Goal: Task Accomplishment & Management: Use online tool/utility

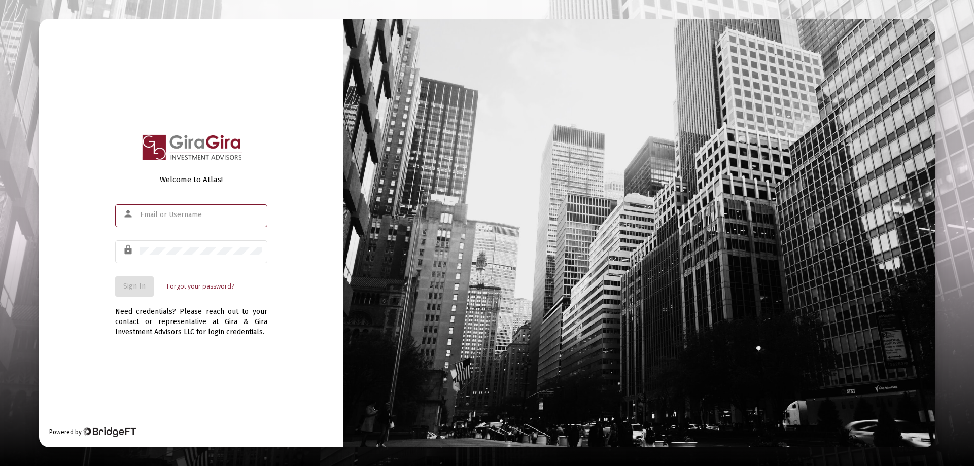
click at [147, 214] on input "text" at bounding box center [201, 215] width 122 height 8
type input "[PERSON_NAME][EMAIL_ADDRESS][DOMAIN_NAME]"
click at [133, 283] on span "Sign In" at bounding box center [134, 286] width 22 height 9
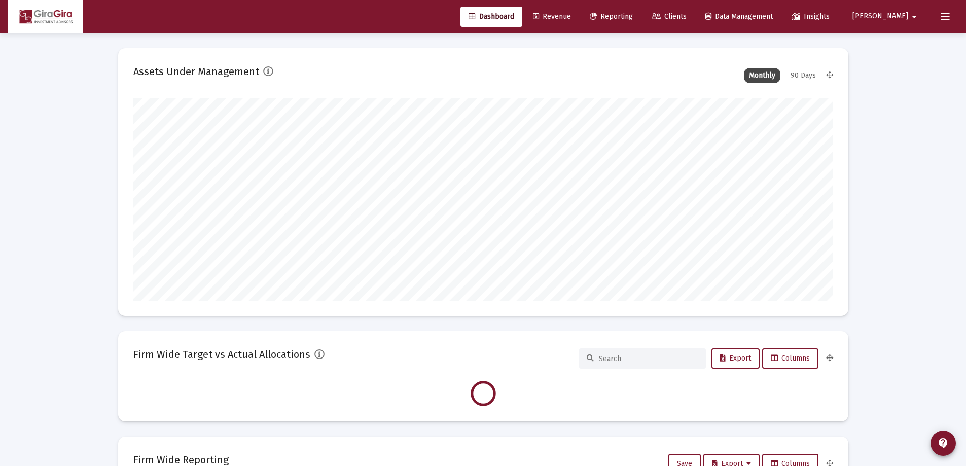
scroll to position [203, 377]
type input "[DATE]"
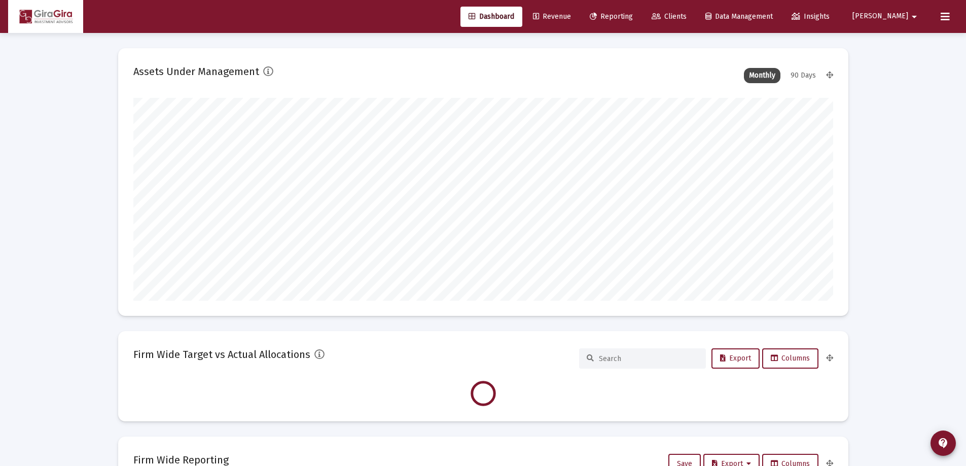
click at [633, 17] on span "Reporting" at bounding box center [611, 16] width 43 height 9
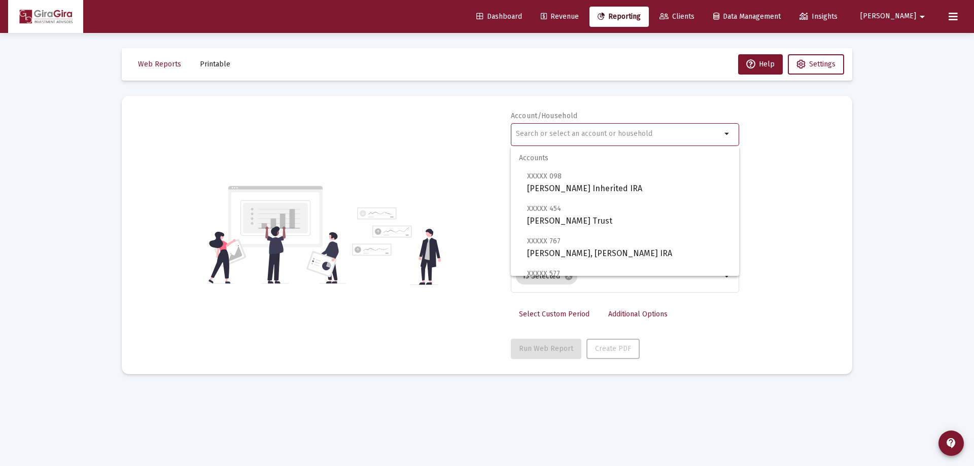
click at [533, 133] on input "text" at bounding box center [618, 134] width 205 height 8
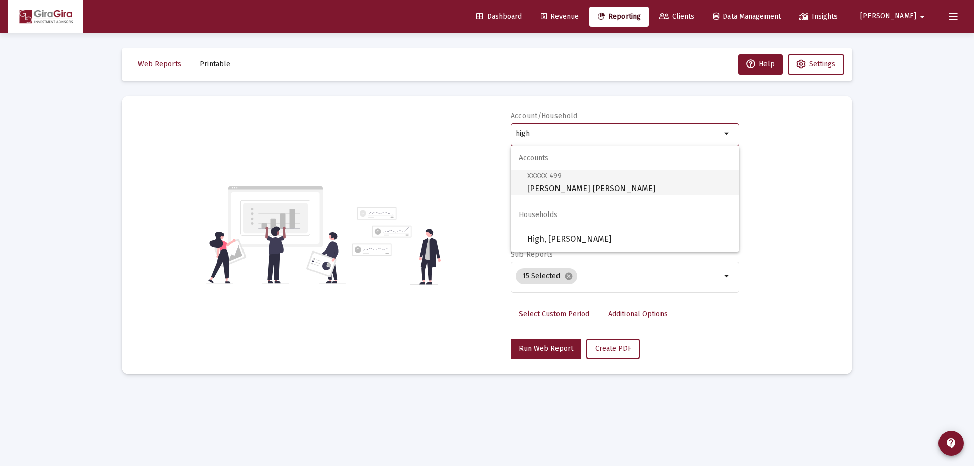
click at [568, 184] on span "XXXXX 499 [PERSON_NAME] [PERSON_NAME]" at bounding box center [629, 182] width 204 height 25
type input "[PERSON_NAME] [PERSON_NAME]"
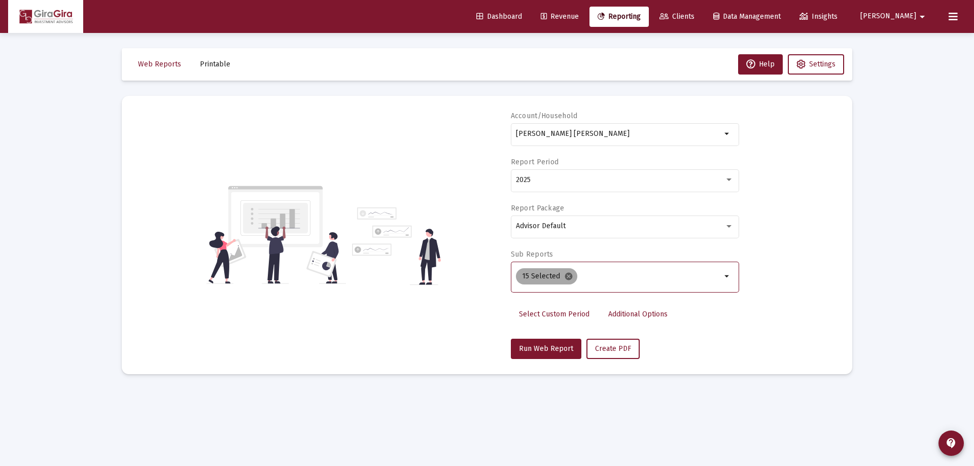
click at [566, 275] on mat-icon "cancel" at bounding box center [568, 276] width 9 height 9
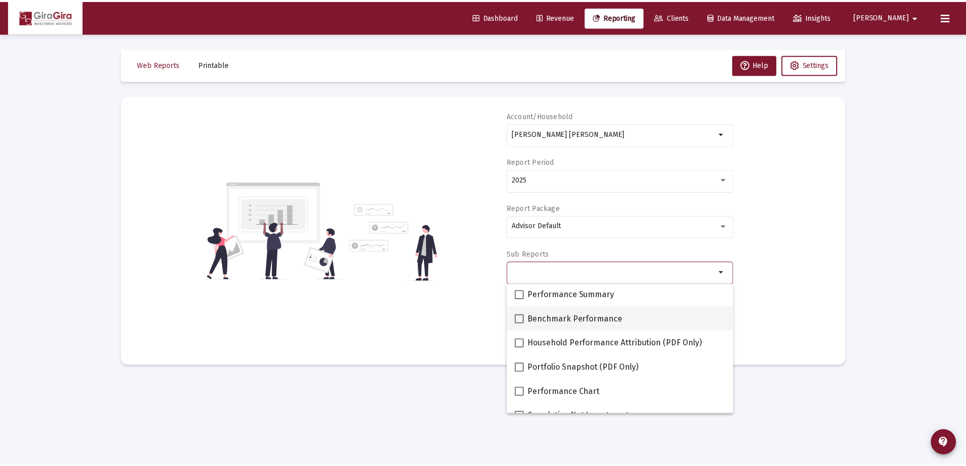
scroll to position [101, 0]
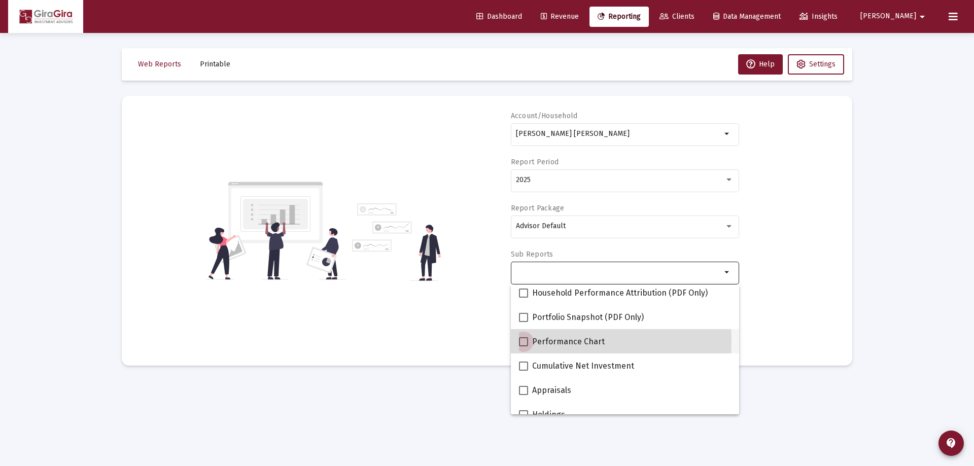
click at [521, 341] on span at bounding box center [523, 341] width 9 height 9
click at [523, 346] on input "Performance Chart" at bounding box center [523, 346] width 1 height 1
checkbox input "true"
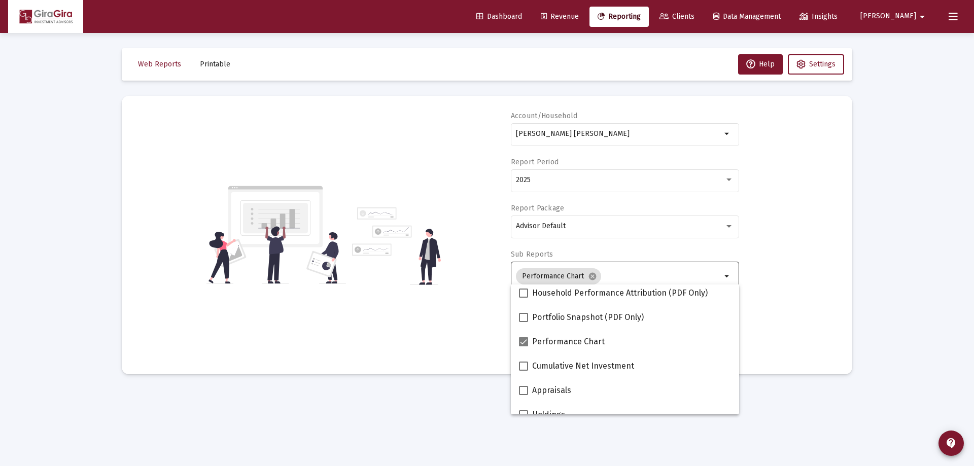
click at [770, 302] on div "Account/Household [PERSON_NAME] [PERSON_NAME] arrow_drop_down Report Period 202…" at bounding box center [487, 235] width 700 height 248
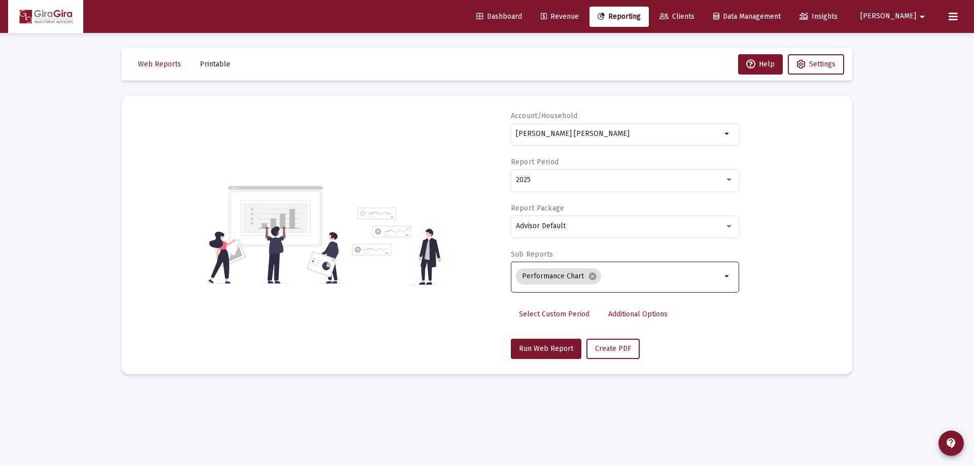
click at [627, 314] on span "Additional Options" at bounding box center [637, 314] width 59 height 9
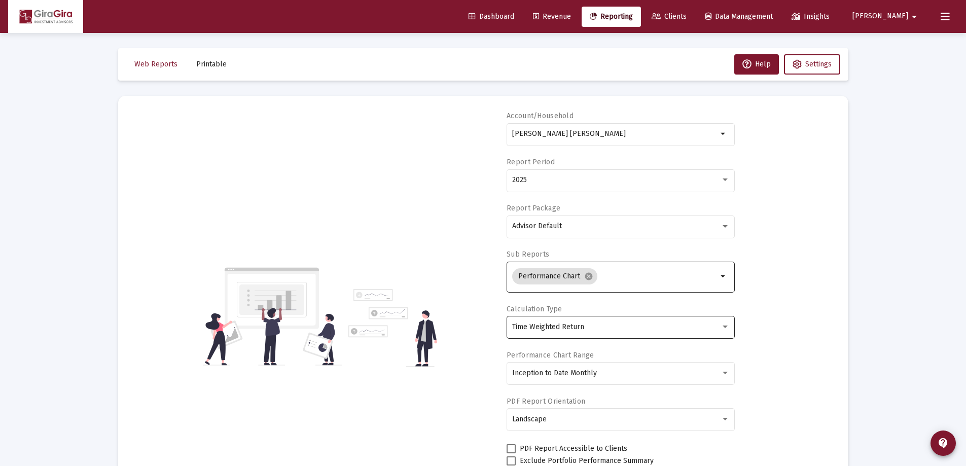
click at [552, 329] on span "Time Weighted Return" at bounding box center [548, 327] width 72 height 9
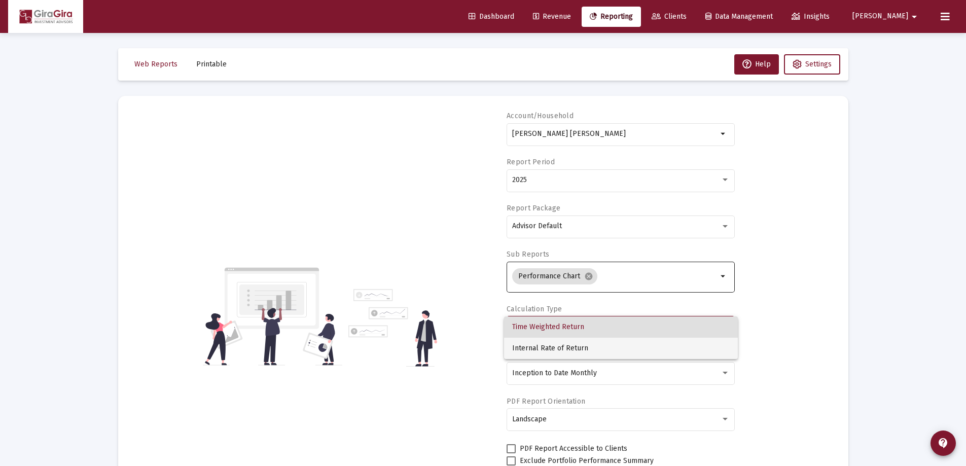
click at [552, 345] on span "Internal Rate of Return" at bounding box center [621, 348] width 218 height 21
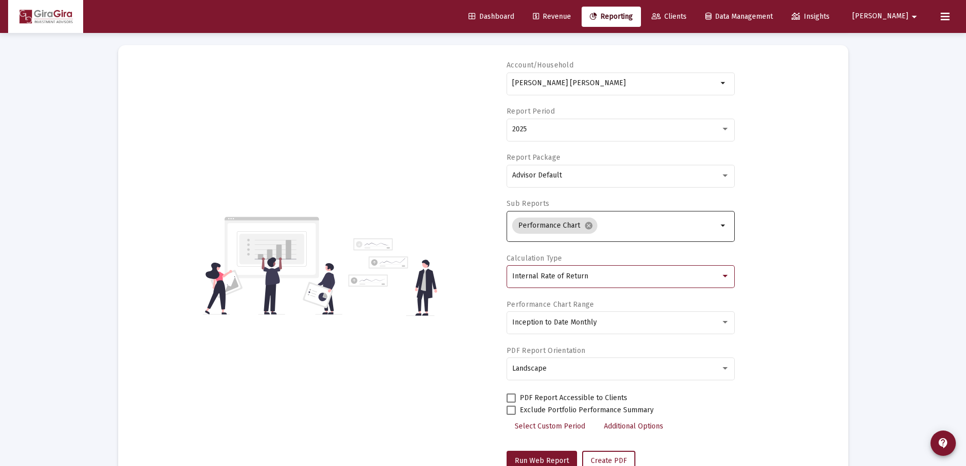
scroll to position [86, 0]
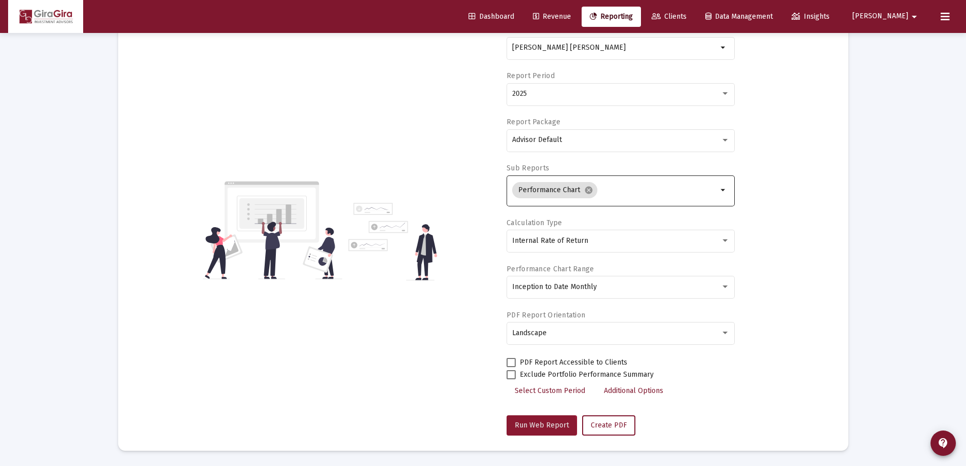
click at [531, 427] on span "Run Web Report" at bounding box center [542, 425] width 54 height 9
select select "View all"
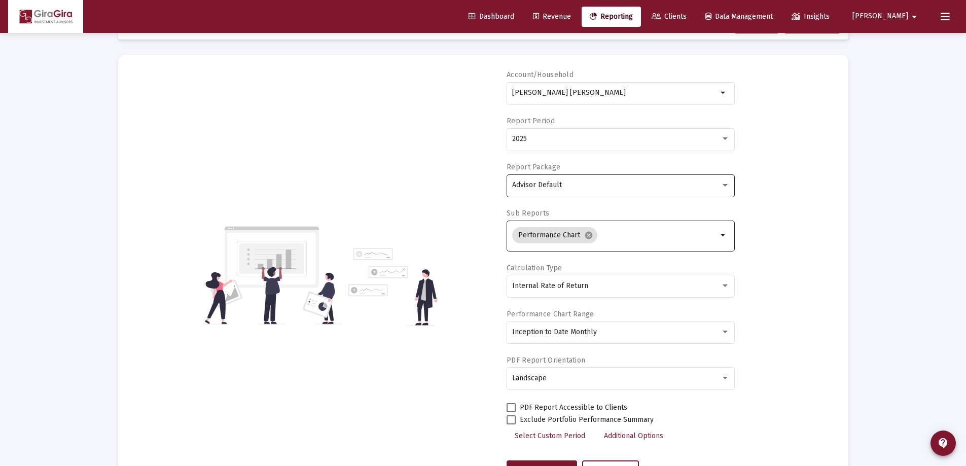
scroll to position [35, 0]
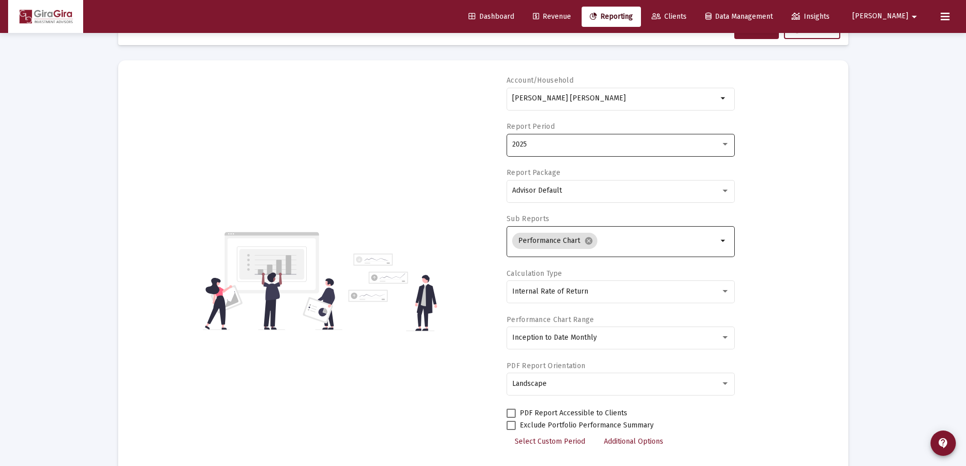
click at [526, 146] on span "2025" at bounding box center [519, 144] width 15 height 9
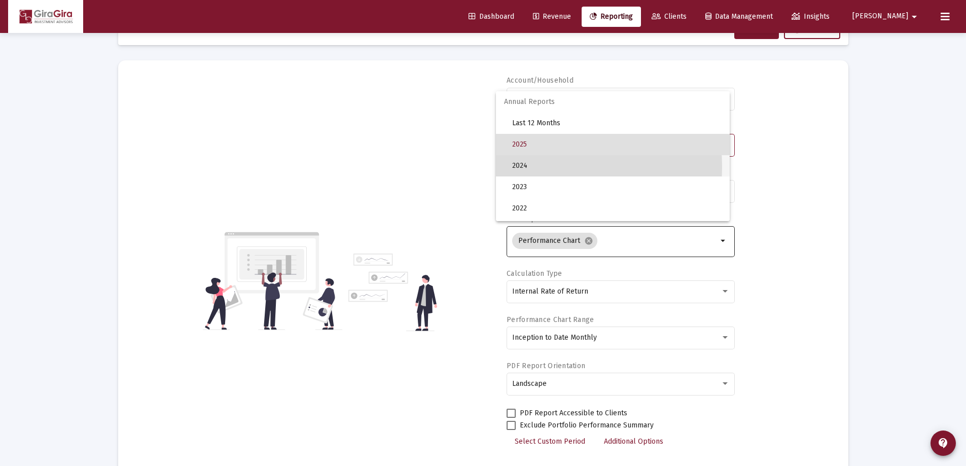
click at [526, 167] on span "2024" at bounding box center [616, 165] width 209 height 21
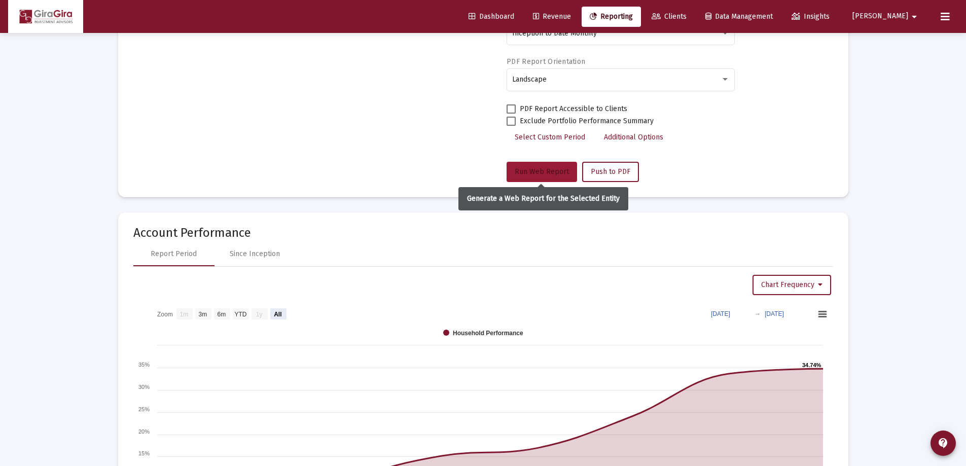
click at [537, 172] on span "Run Web Report" at bounding box center [542, 171] width 54 height 9
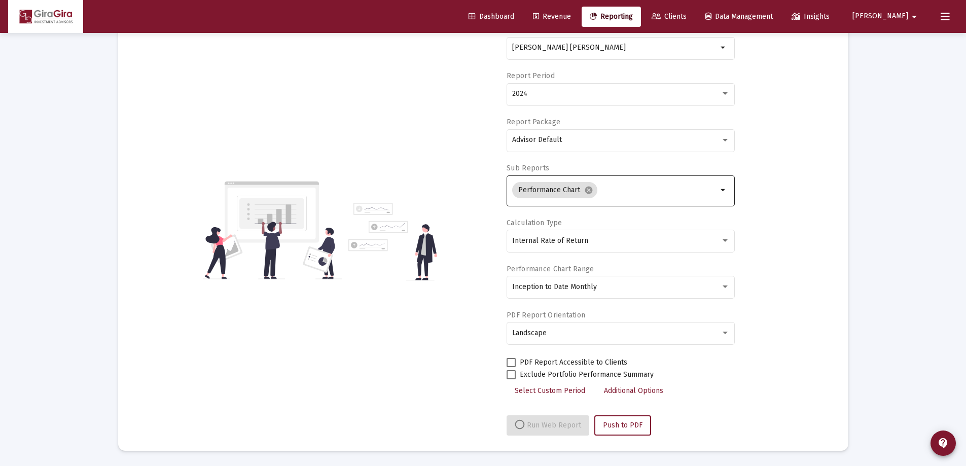
select select "View all"
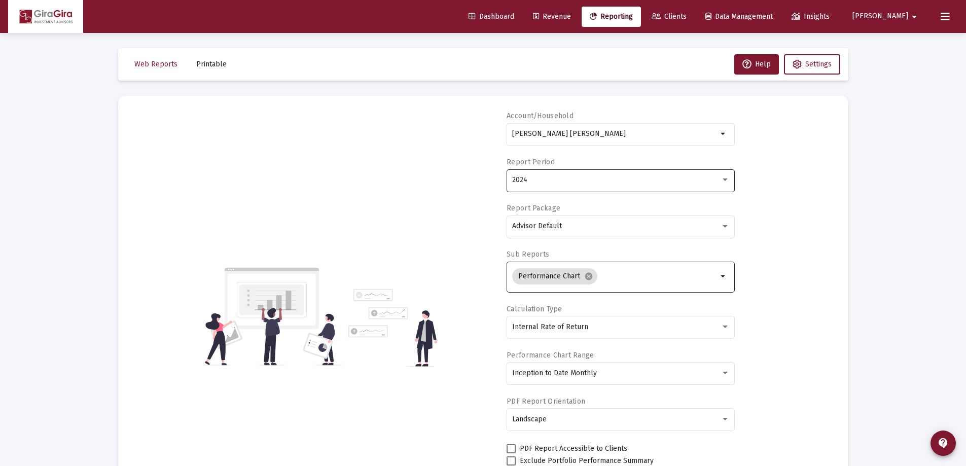
click at [523, 180] on span "2024" at bounding box center [519, 179] width 15 height 9
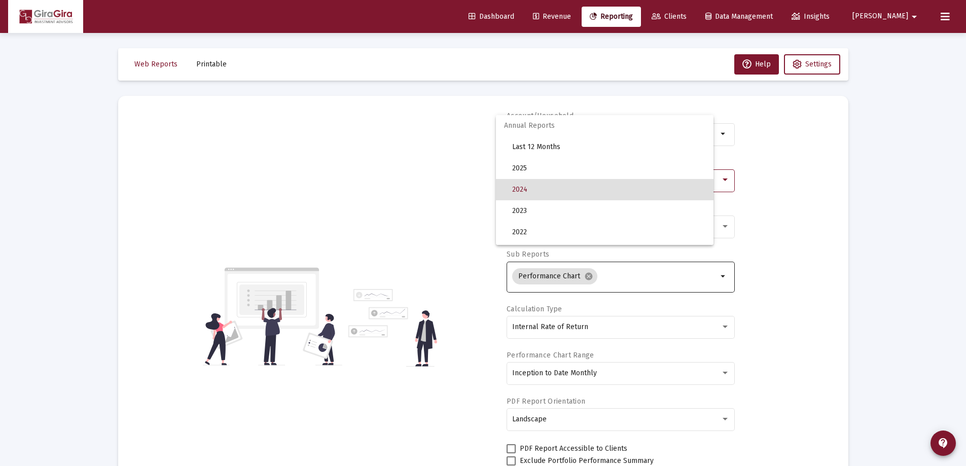
scroll to position [10, 0]
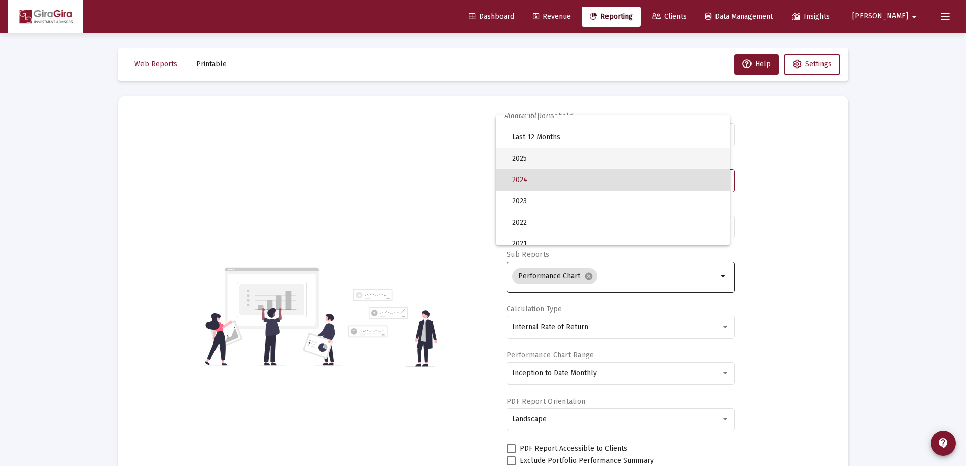
drag, startPoint x: 523, startPoint y: 157, endPoint x: 525, endPoint y: 163, distance: 6.3
click at [523, 159] on span "2025" at bounding box center [616, 158] width 209 height 21
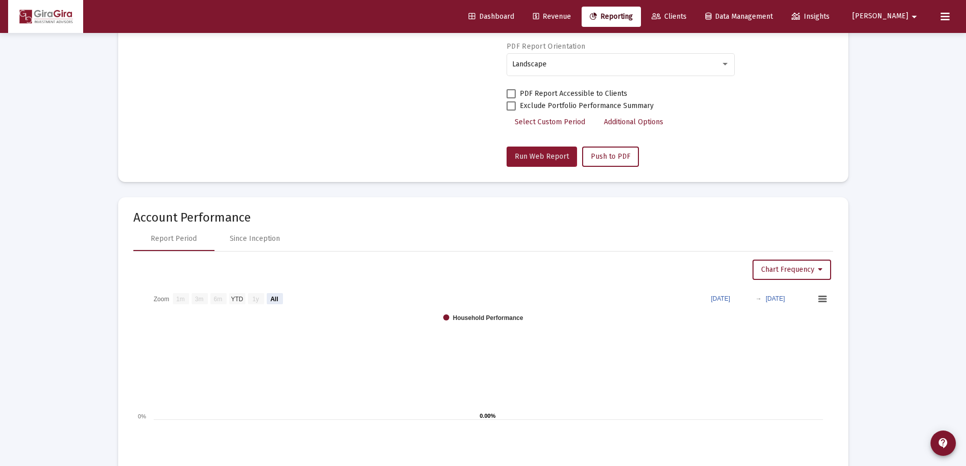
click at [537, 155] on span "Run Web Report" at bounding box center [542, 156] width 54 height 9
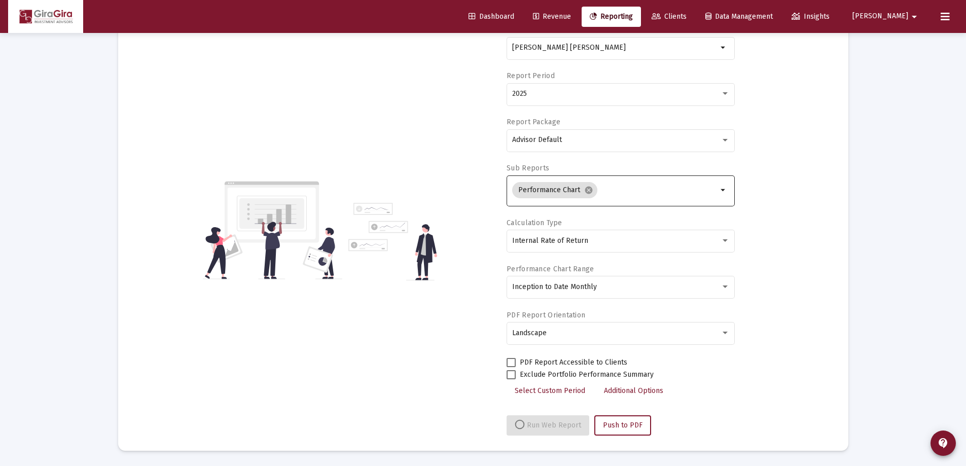
select select "View all"
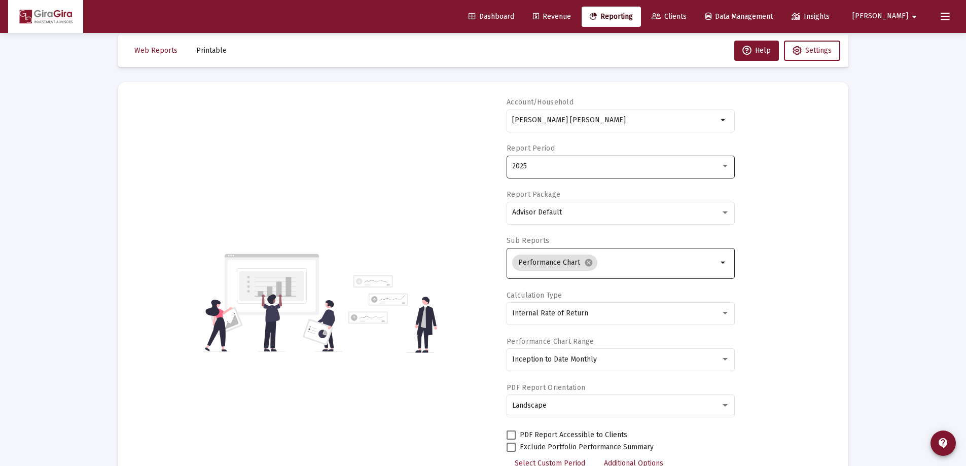
scroll to position [0, 0]
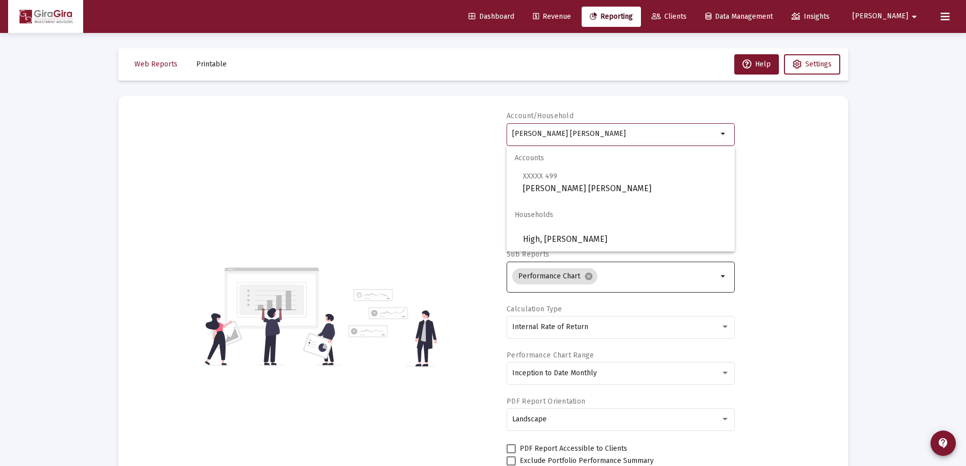
drag, startPoint x: 512, startPoint y: 131, endPoint x: 900, endPoint y: 135, distance: 388.0
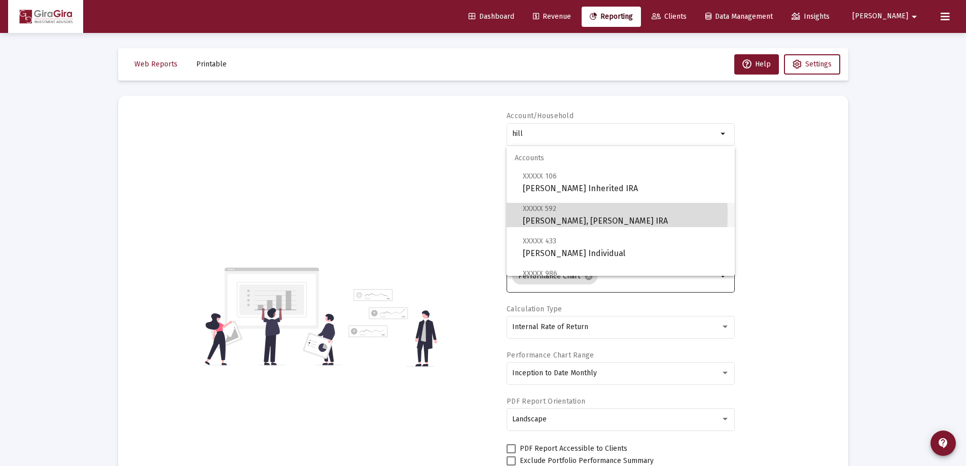
click at [543, 215] on span "XXXXX [STREET_ADDRESS][PERSON_NAME][PERSON_NAME] IRA" at bounding box center [625, 214] width 204 height 25
type input "[PERSON_NAME], [PERSON_NAME] IRA"
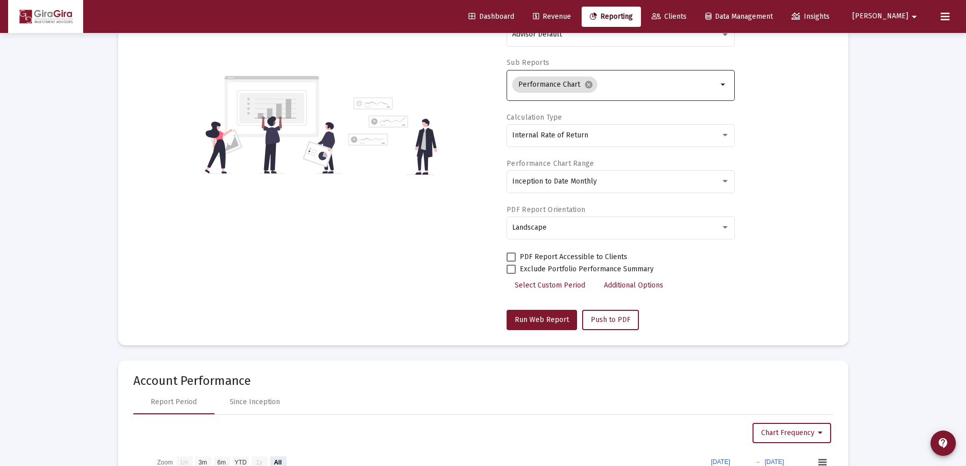
scroll to position [254, 0]
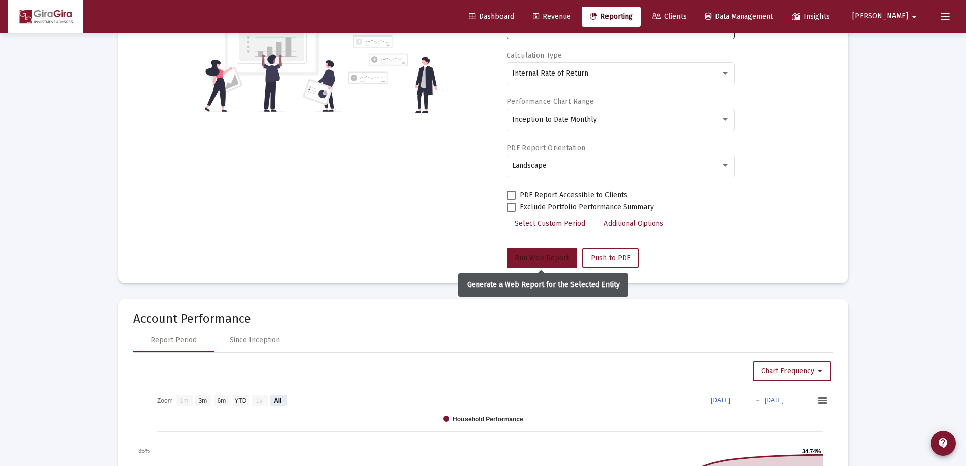
click at [529, 257] on span "Run Web Report" at bounding box center [542, 258] width 54 height 9
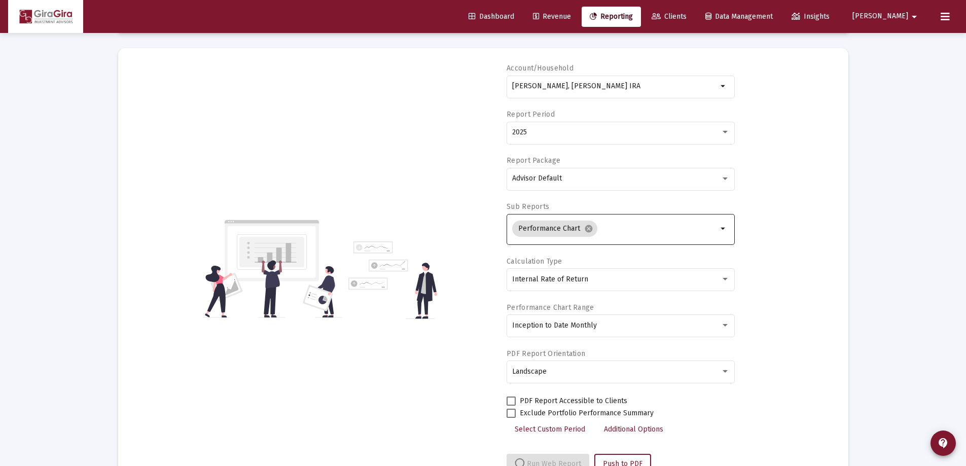
scroll to position [86, 0]
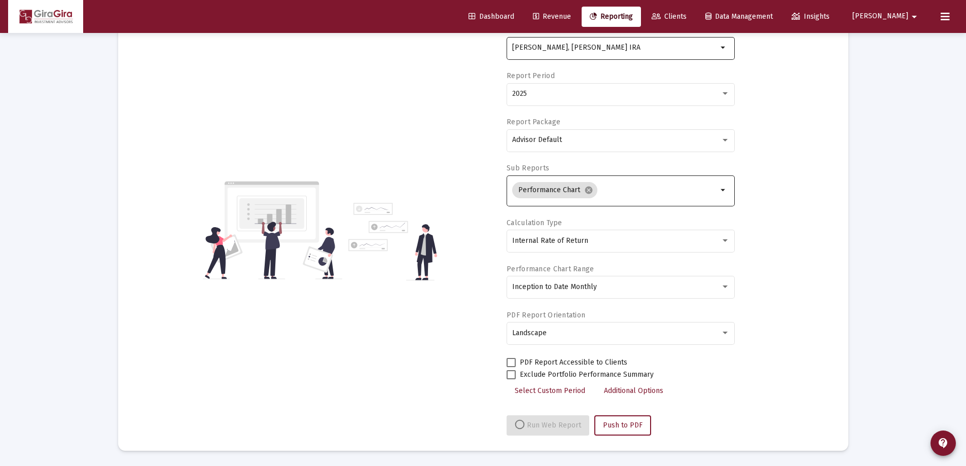
select select "View all"
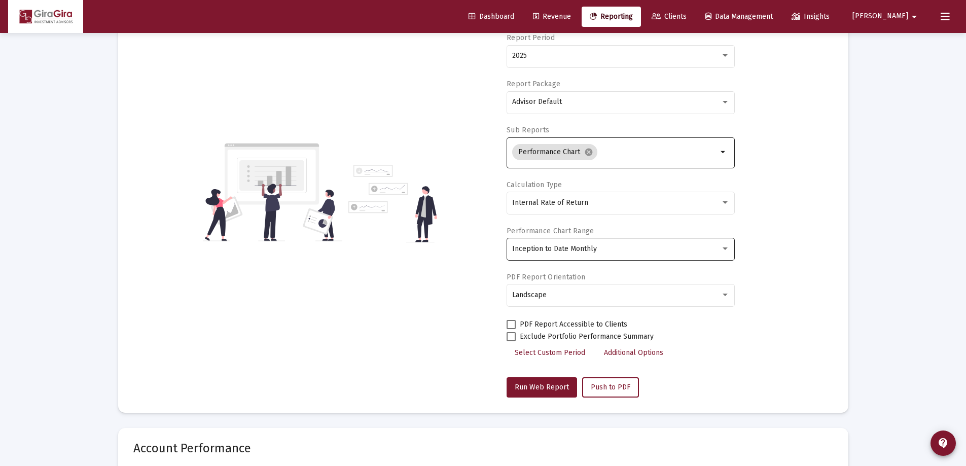
scroll to position [0, 0]
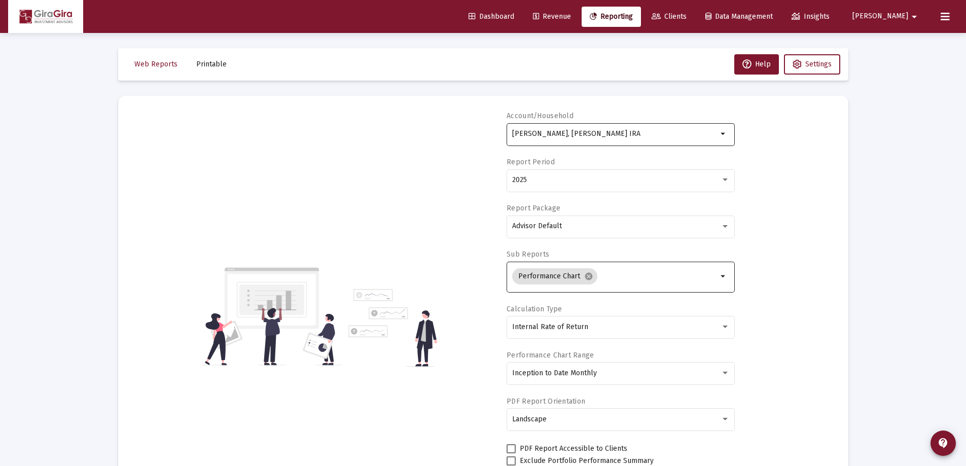
click at [549, 134] on input "[PERSON_NAME], [PERSON_NAME] IRA" at bounding box center [614, 134] width 205 height 8
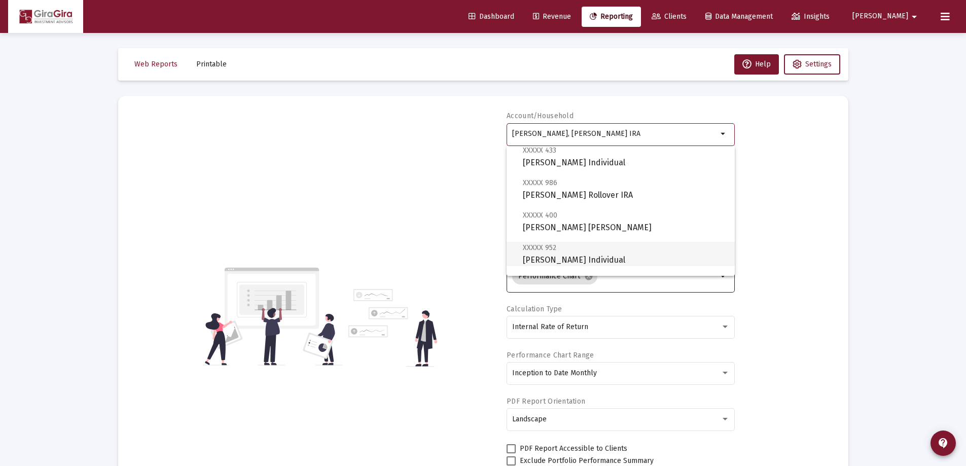
scroll to position [101, 0]
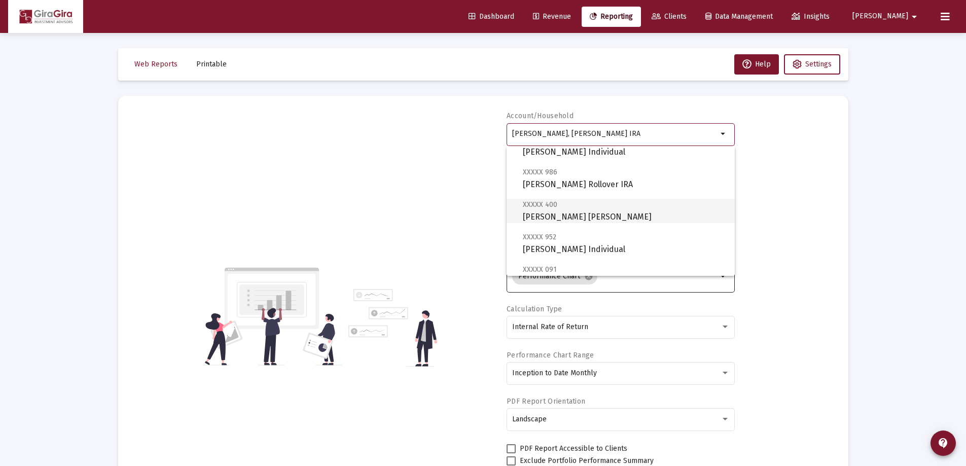
click at [562, 210] on span "XXXXX 400 [PERSON_NAME] [PERSON_NAME]" at bounding box center [625, 210] width 204 height 25
type input "[PERSON_NAME] [PERSON_NAME]"
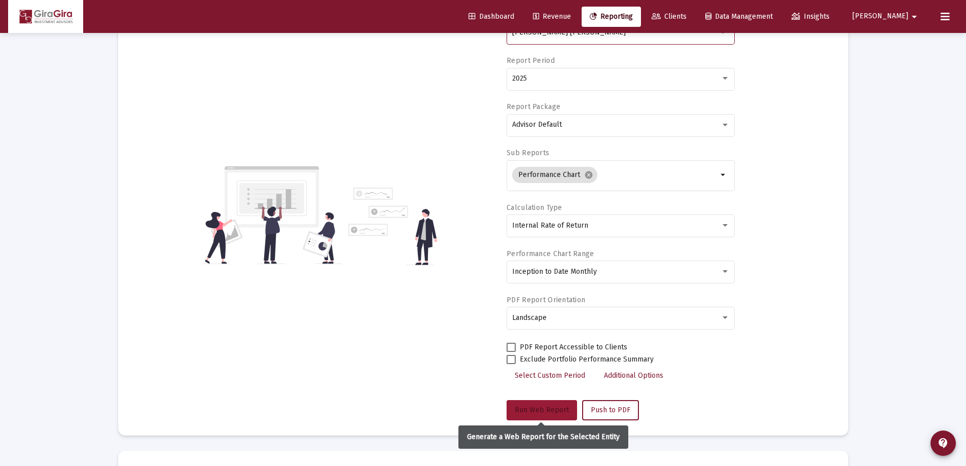
click at [550, 409] on span "Run Web Report" at bounding box center [542, 410] width 54 height 9
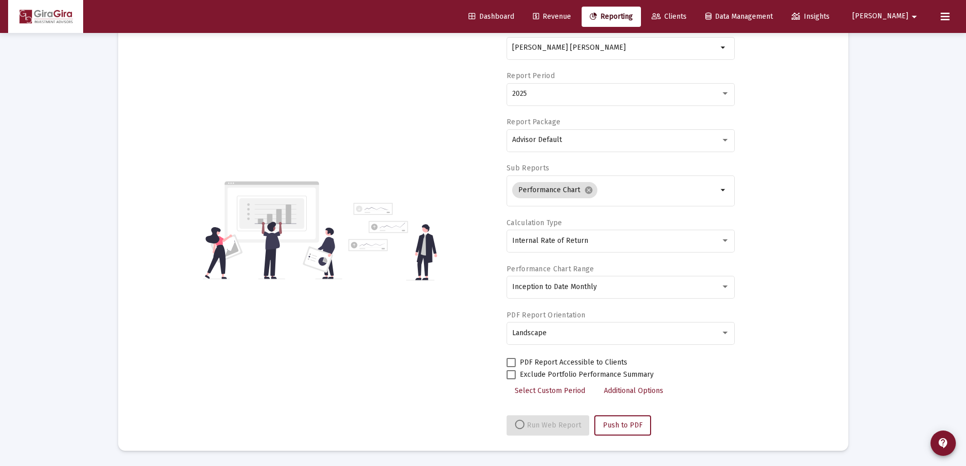
scroll to position [86, 0]
select select "View all"
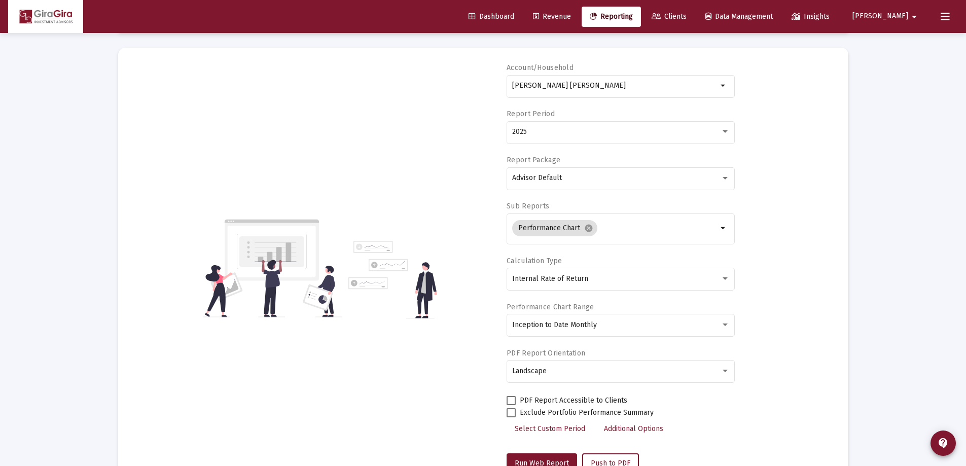
scroll to position [0, 0]
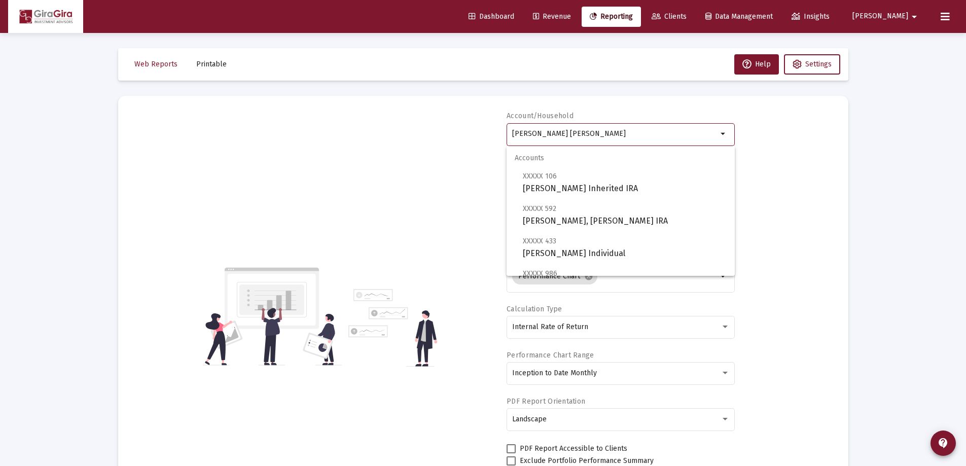
click at [549, 136] on input "[PERSON_NAME] [PERSON_NAME]" at bounding box center [614, 134] width 205 height 8
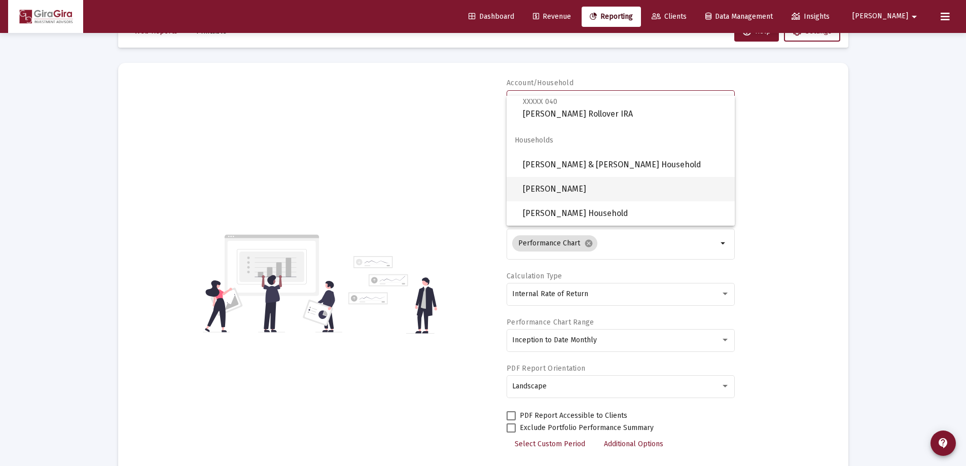
scroll to position [51, 0]
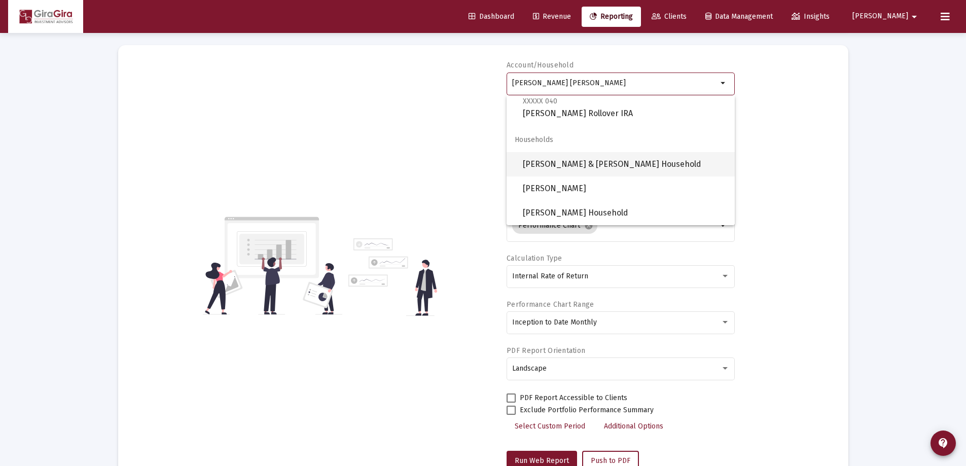
click at [559, 163] on span "[PERSON_NAME] & [PERSON_NAME] Household" at bounding box center [625, 164] width 204 height 24
type input "[PERSON_NAME] & [PERSON_NAME] Household"
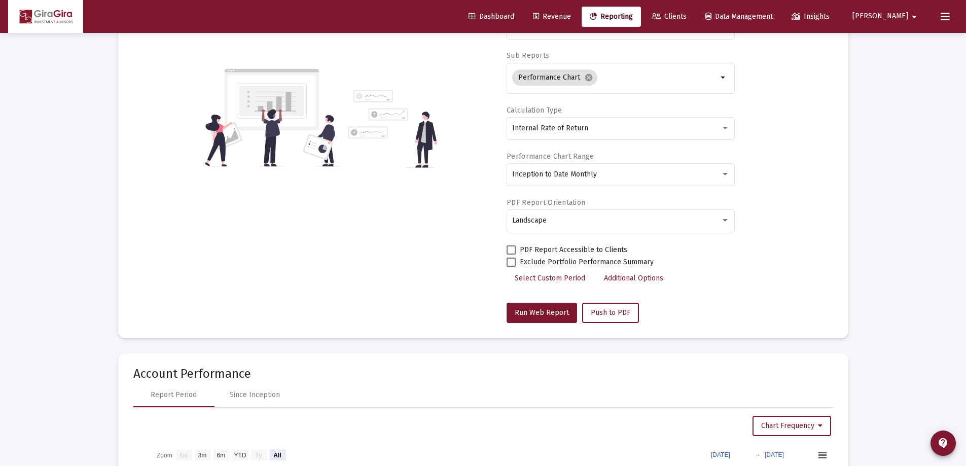
scroll to position [203, 0]
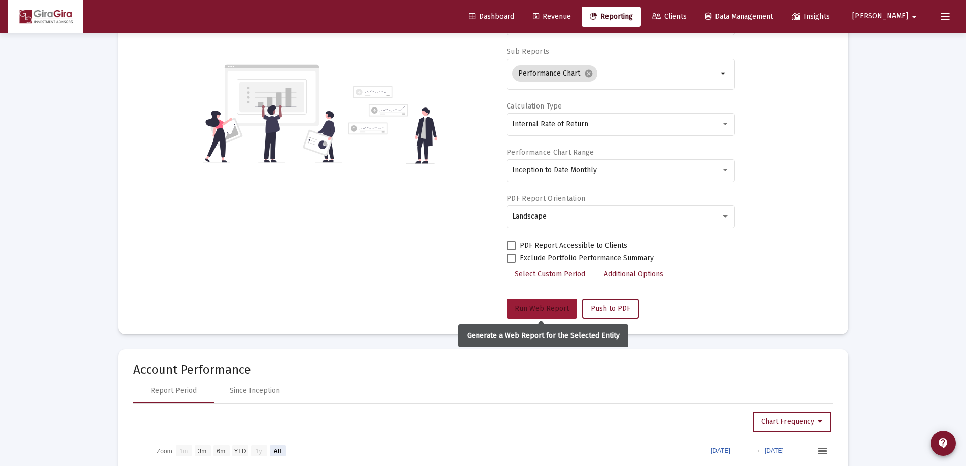
click at [537, 305] on span "Run Web Report" at bounding box center [542, 308] width 54 height 9
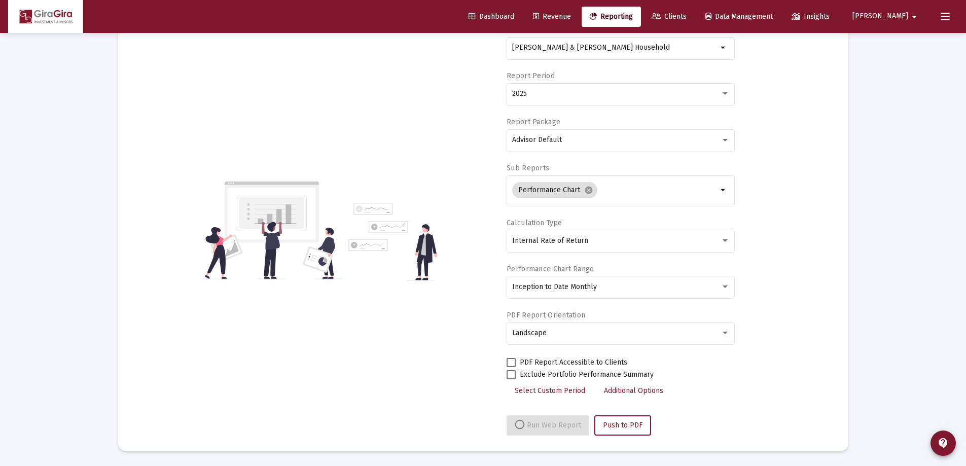
select select "View all"
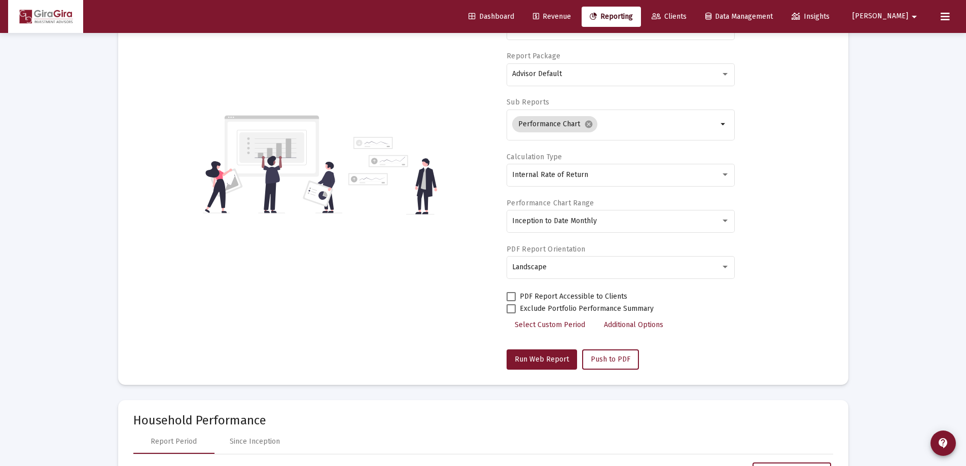
scroll to position [0, 0]
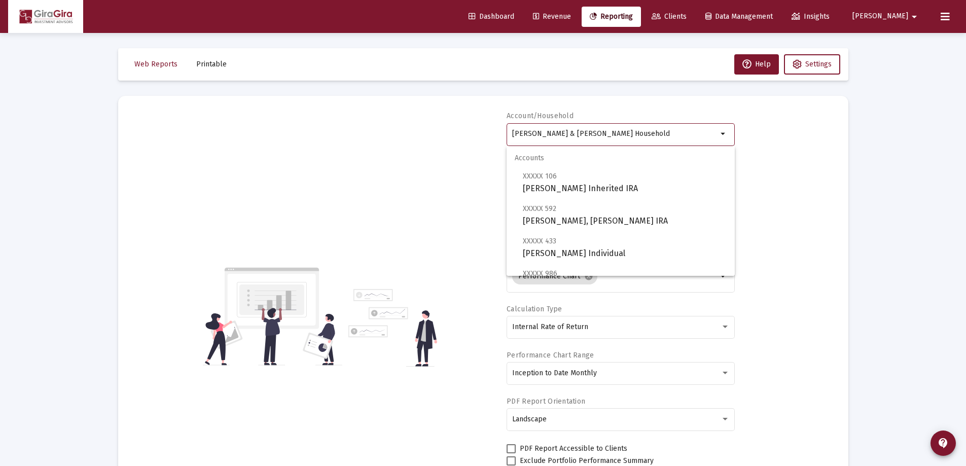
drag, startPoint x: 512, startPoint y: 131, endPoint x: 966, endPoint y: 119, distance: 454.5
click at [966, 119] on html "Dashboard Revenue Reporting Clients Data Management Insights [PERSON_NAME] Inte…" at bounding box center [483, 233] width 966 height 466
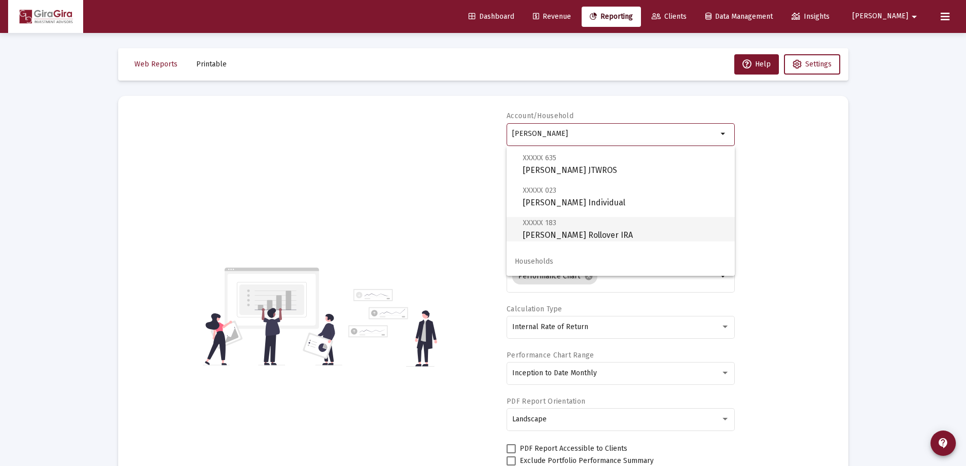
click at [551, 231] on span "XXXXX 183 [PERSON_NAME] Rollover IRA" at bounding box center [625, 229] width 204 height 25
type input "[PERSON_NAME] Rollover IRA"
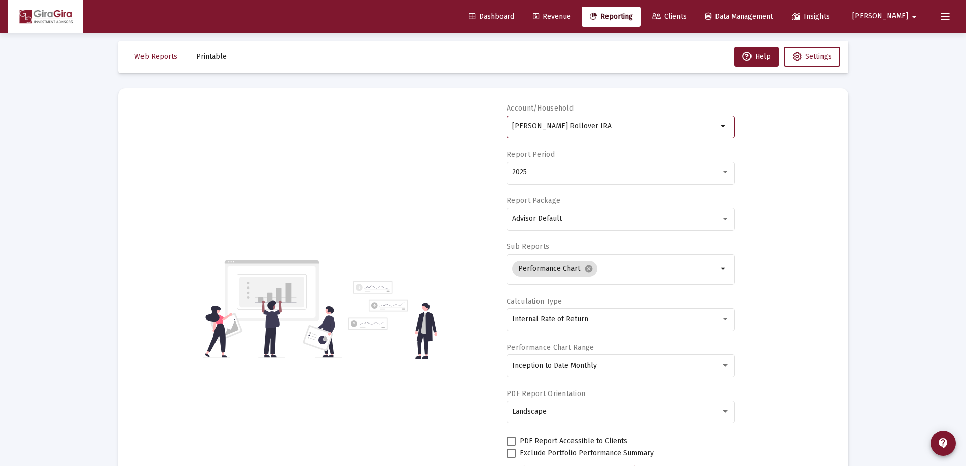
scroll to position [101, 0]
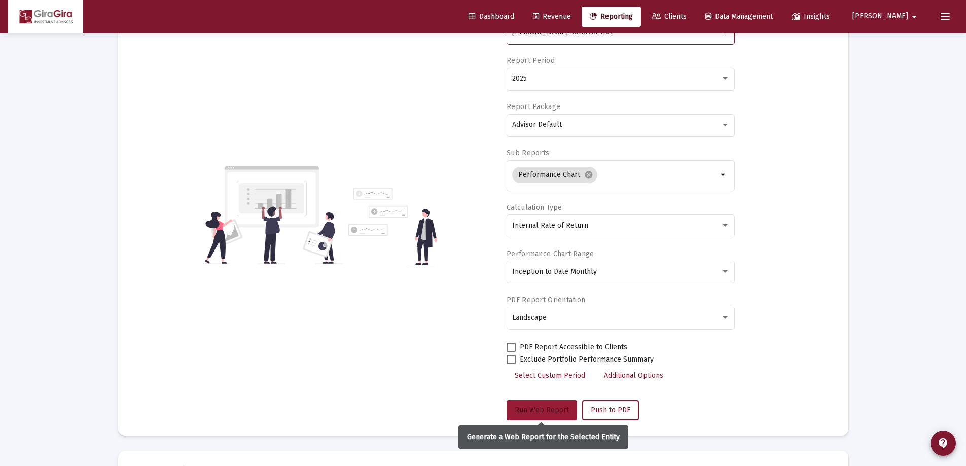
click at [543, 412] on span "Run Web Report" at bounding box center [542, 410] width 54 height 9
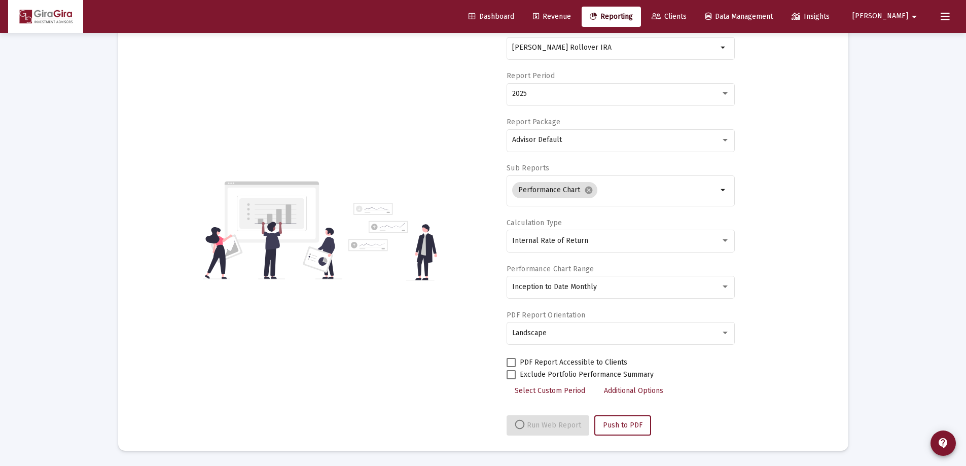
select select "View all"
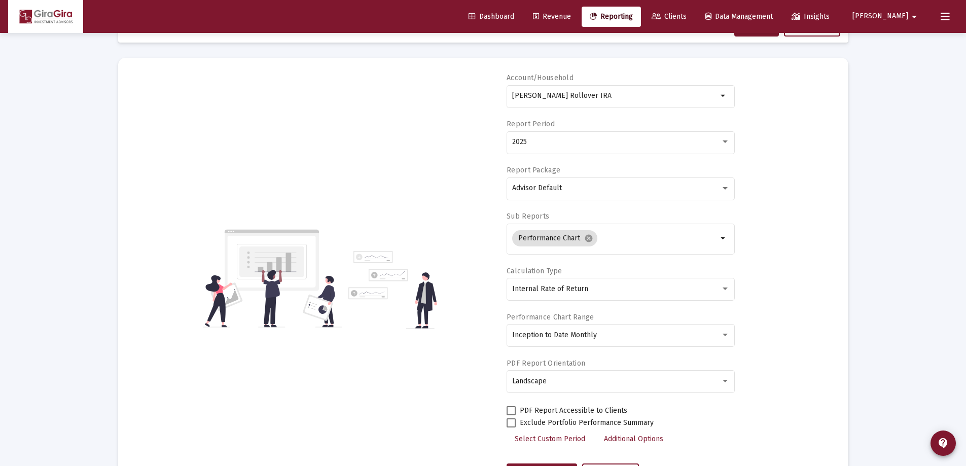
scroll to position [0, 0]
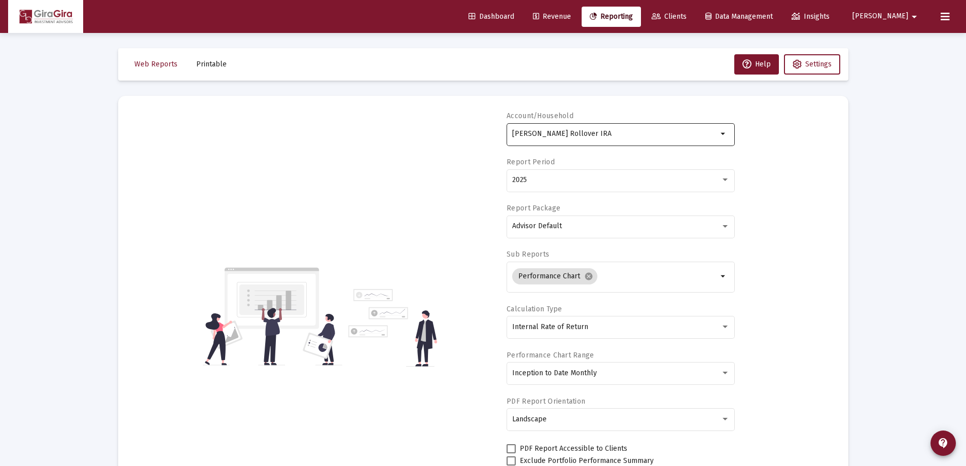
click at [583, 136] on input "[PERSON_NAME] Rollover IRA" at bounding box center [614, 134] width 205 height 8
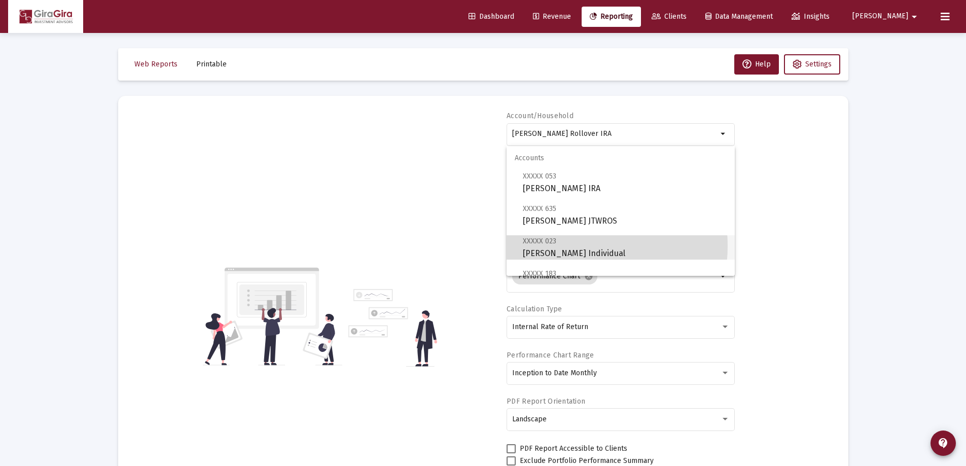
click at [570, 246] on span "XXXXX 023 [PERSON_NAME] Individual" at bounding box center [625, 247] width 204 height 25
type input "[PERSON_NAME] Individual"
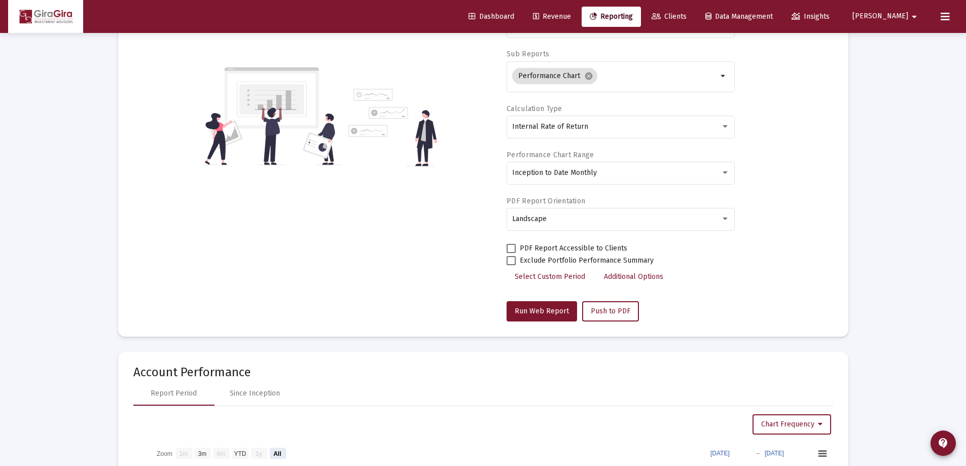
scroll to position [203, 0]
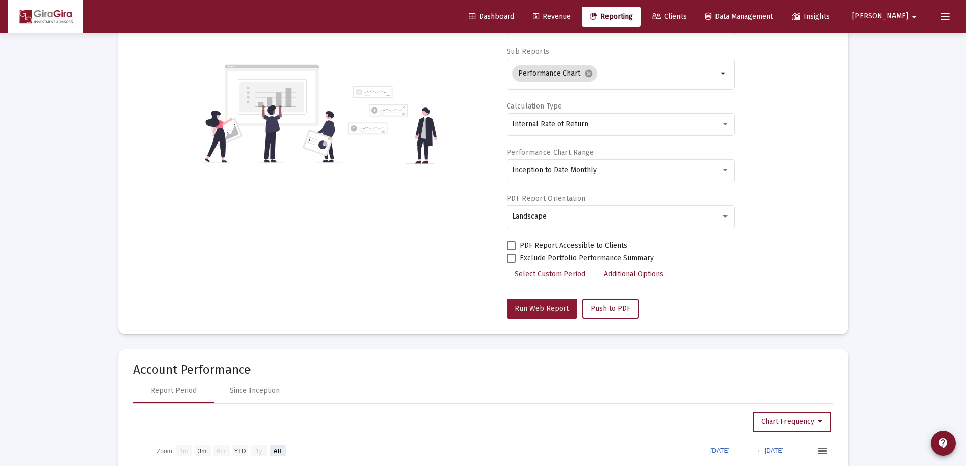
click at [543, 309] on span "Run Web Report" at bounding box center [542, 308] width 54 height 9
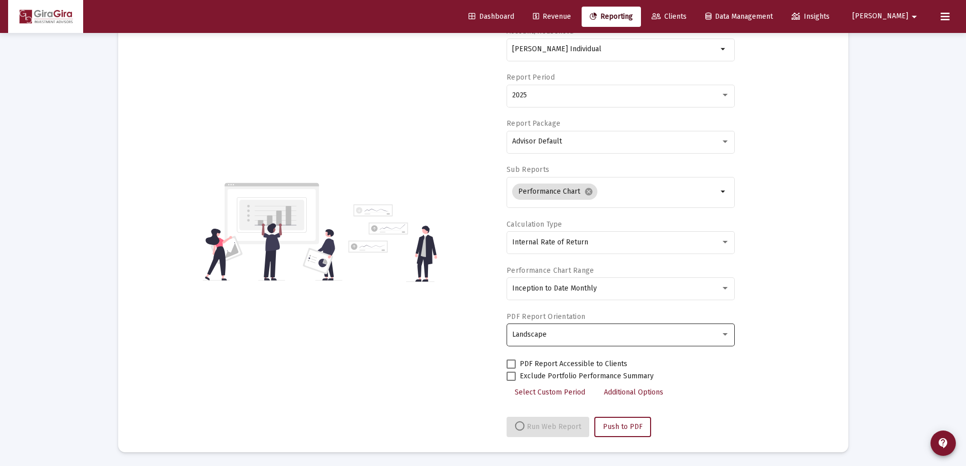
scroll to position [86, 0]
select select "View all"
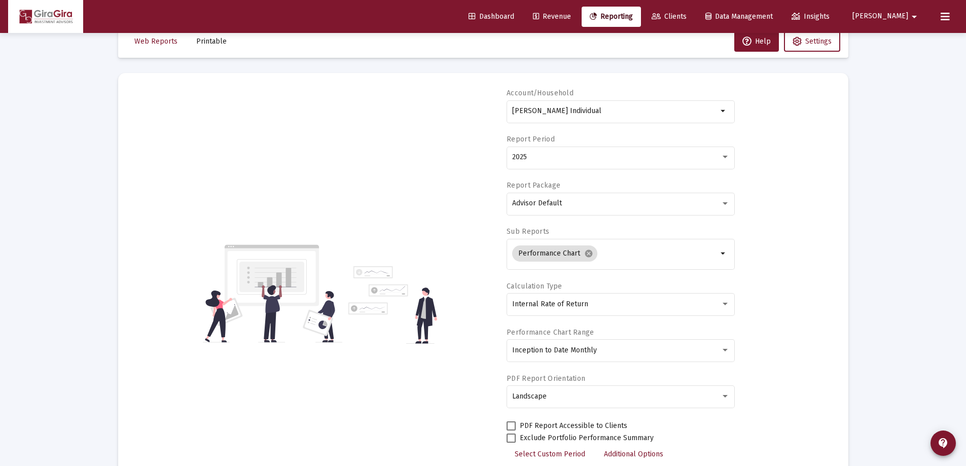
scroll to position [0, 0]
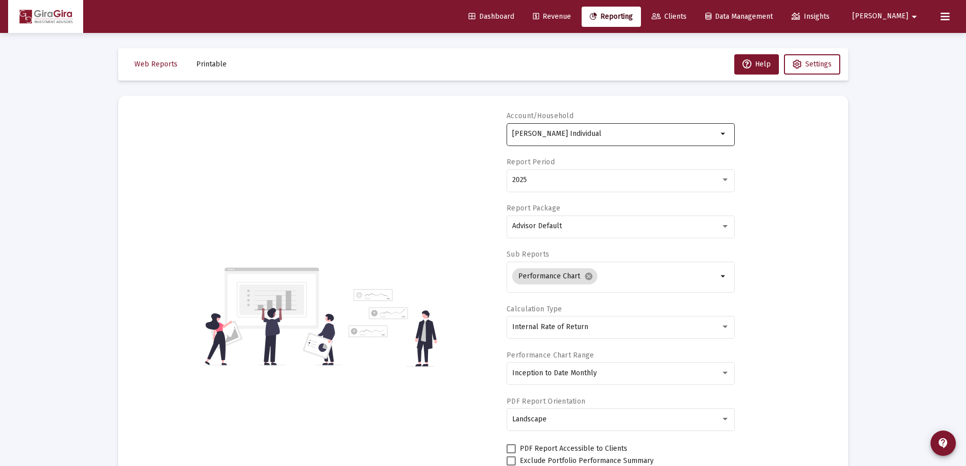
click at [511, 132] on div "[PERSON_NAME] Individual arrow_drop_down" at bounding box center [621, 133] width 228 height 25
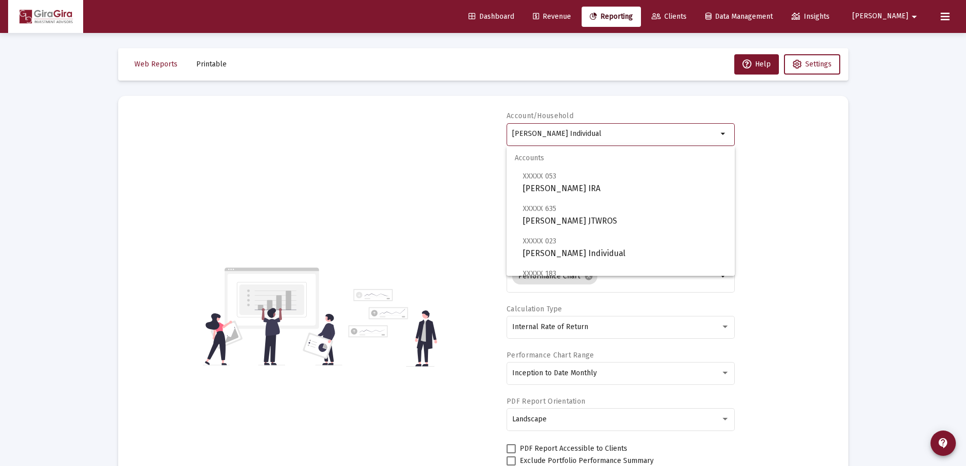
drag, startPoint x: 514, startPoint y: 130, endPoint x: 799, endPoint y: 133, distance: 285.5
click at [791, 134] on div "Account/Household [PERSON_NAME] Individual arrow_drop_down Report Period 2025 R…" at bounding box center [483, 316] width 700 height 411
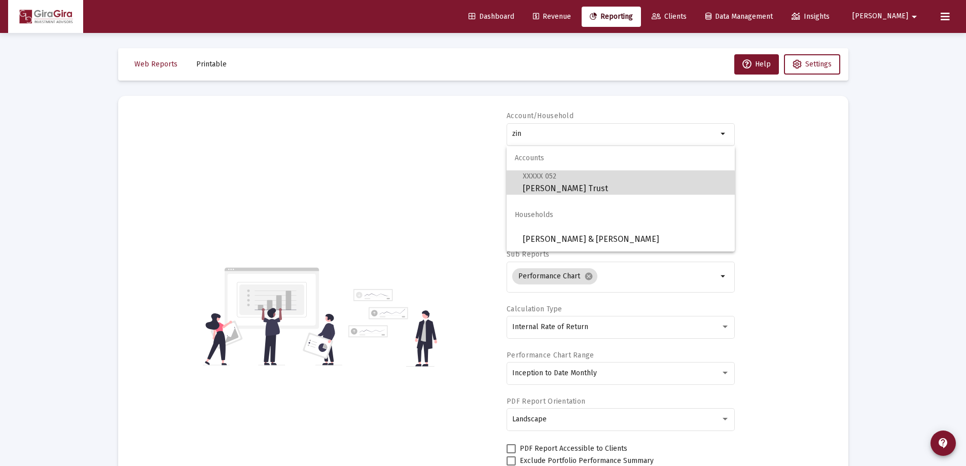
click at [540, 185] on span "XXXXX 052 [PERSON_NAME] Trust" at bounding box center [625, 182] width 204 height 25
type input "[PERSON_NAME] Trust"
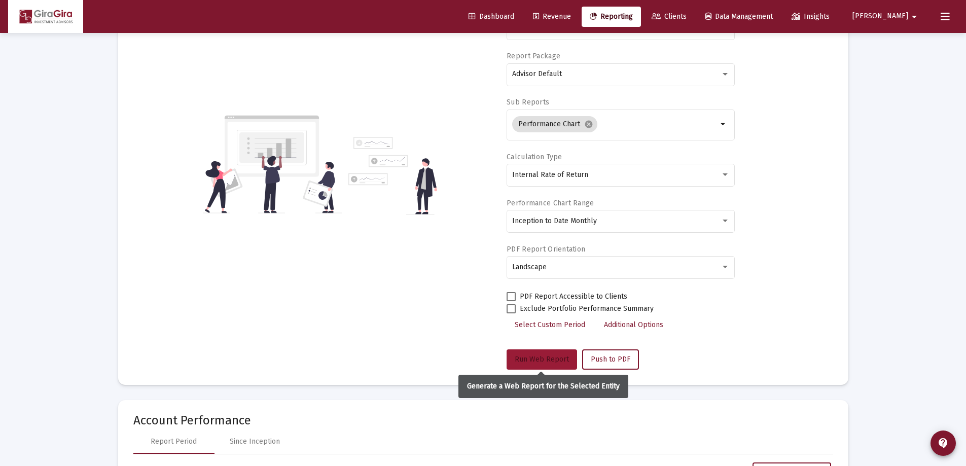
click at [530, 360] on span "Run Web Report" at bounding box center [542, 359] width 54 height 9
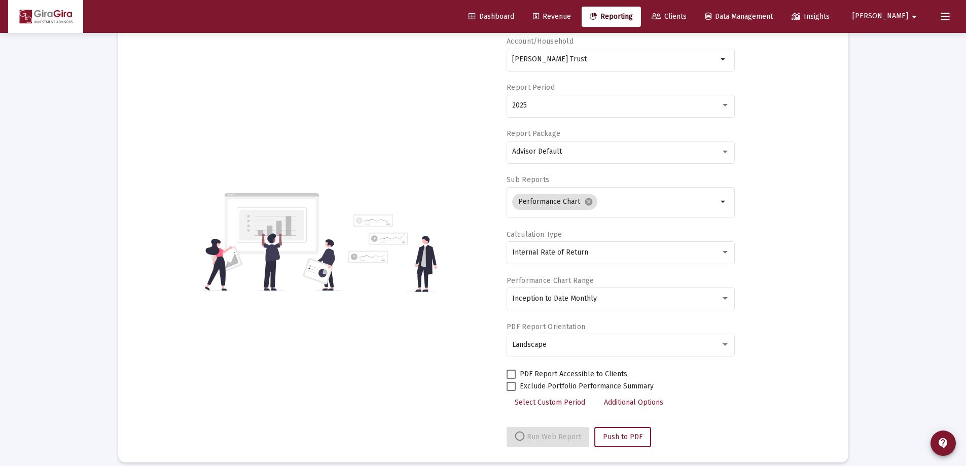
scroll to position [86, 0]
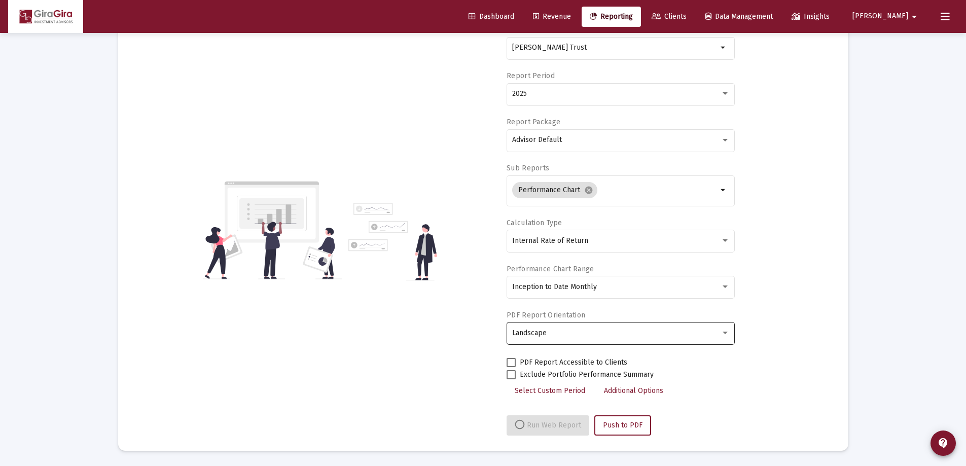
select select "View all"
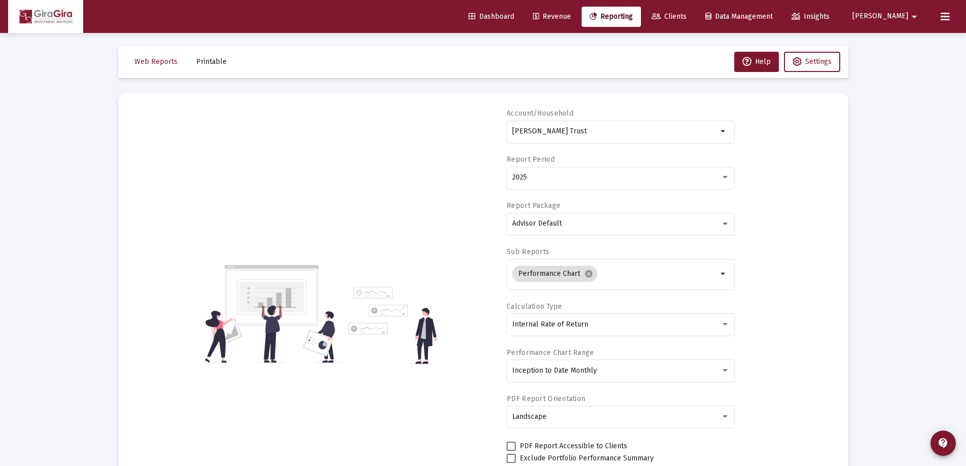
scroll to position [0, 0]
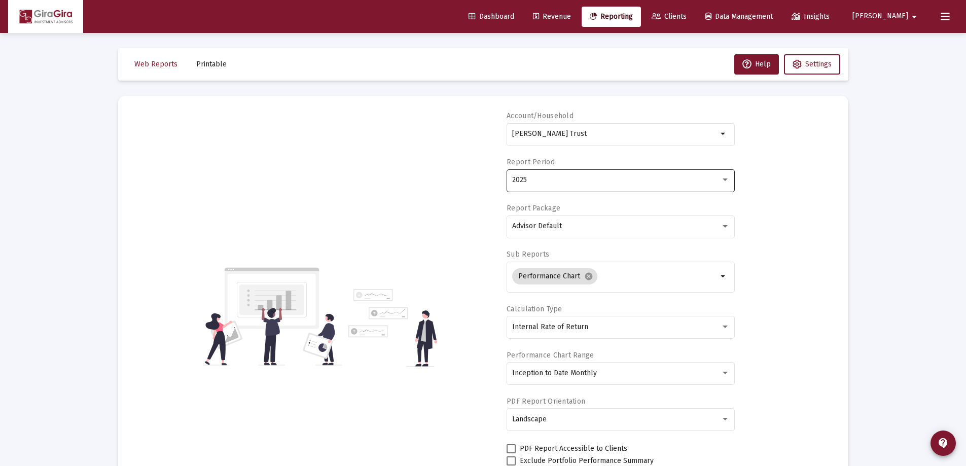
click at [523, 179] on span "2025" at bounding box center [519, 179] width 15 height 9
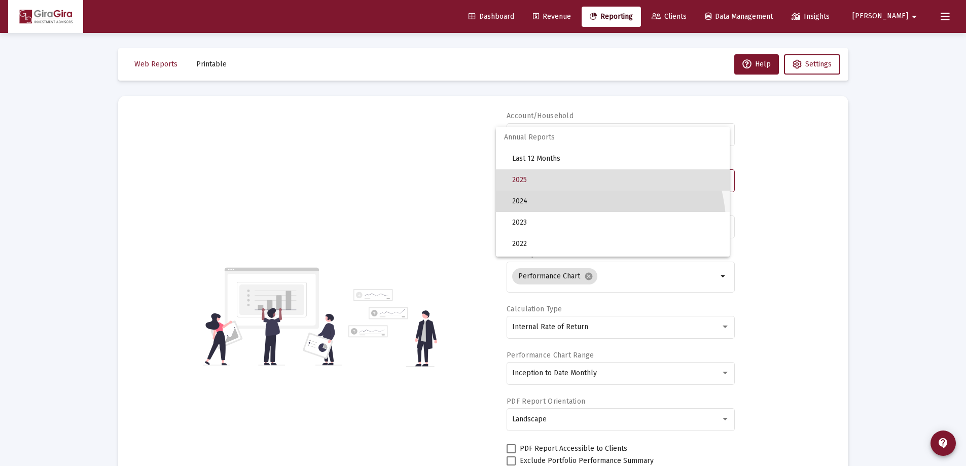
click at [528, 199] on span "2024" at bounding box center [616, 201] width 209 height 21
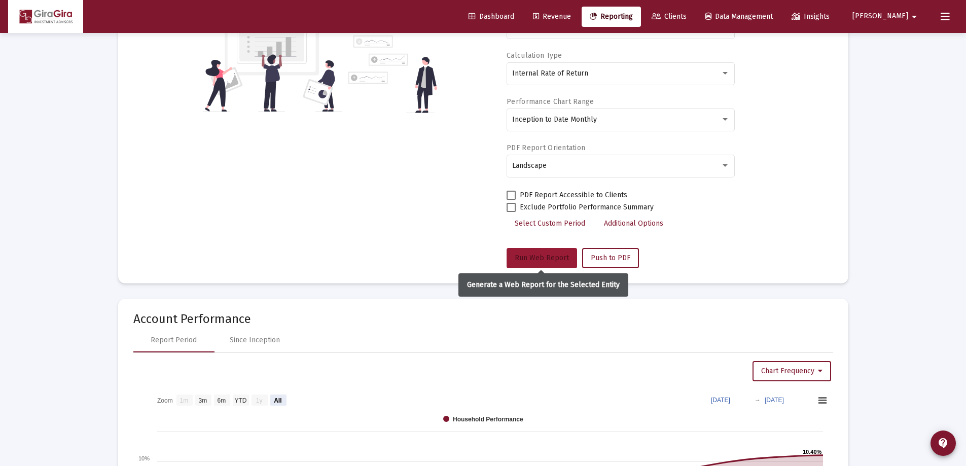
click at [536, 254] on span "Run Web Report" at bounding box center [542, 258] width 54 height 9
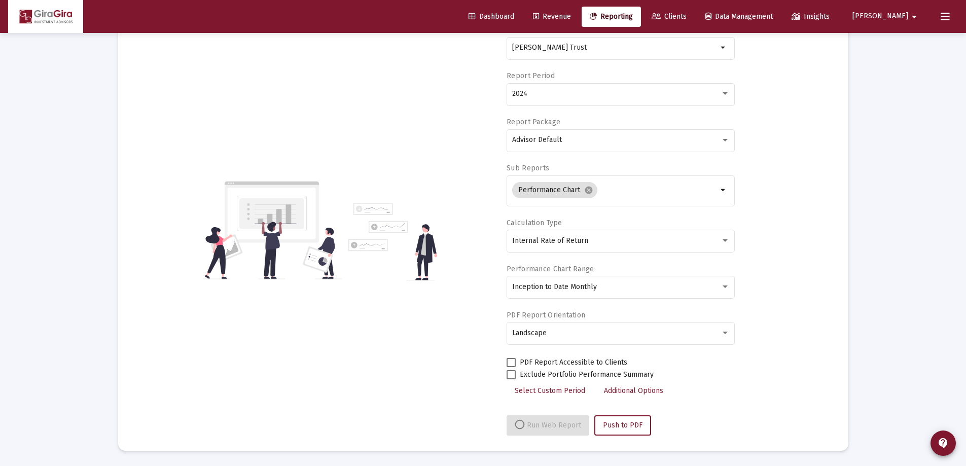
select select "View all"
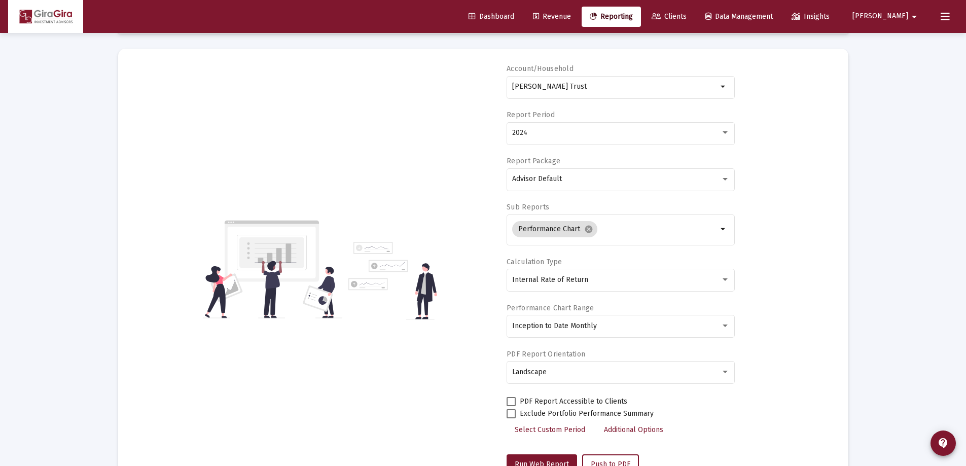
scroll to position [0, 0]
